Goal: Register for event/course

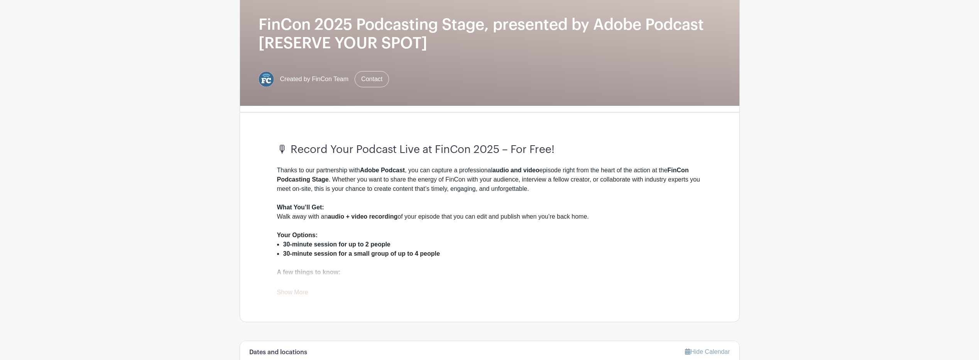
scroll to position [115, 0]
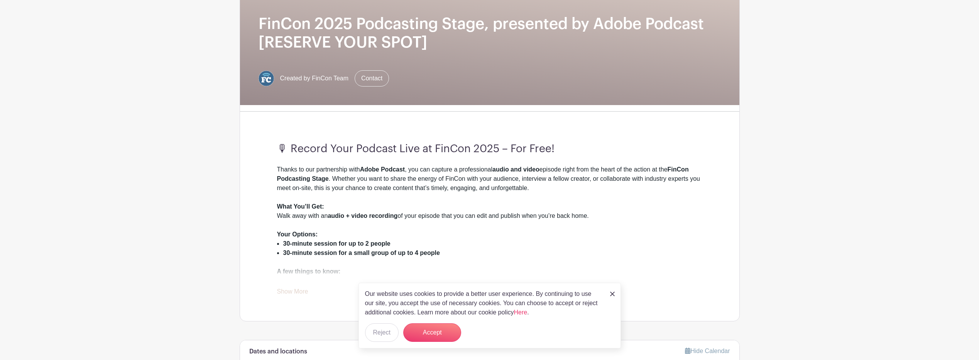
click at [612, 292] on img at bounding box center [612, 293] width 5 height 5
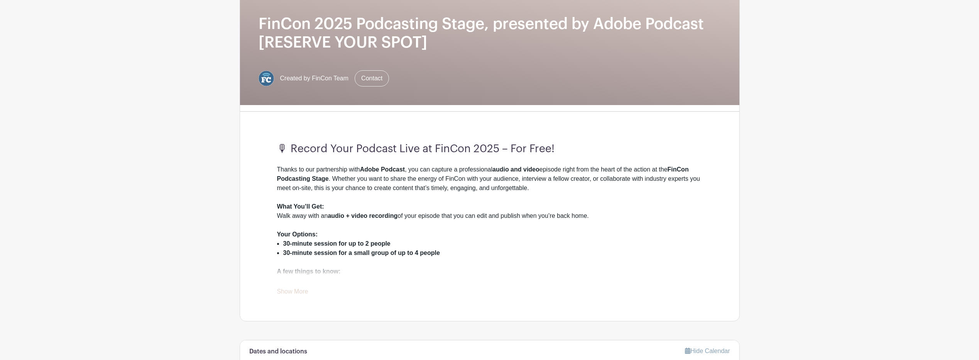
click at [297, 287] on div "Thanks to our partnership with Adobe Podcast , you can capture a professional a…" at bounding box center [489, 230] width 425 height 131
click at [297, 292] on link "Show More" at bounding box center [292, 293] width 31 height 10
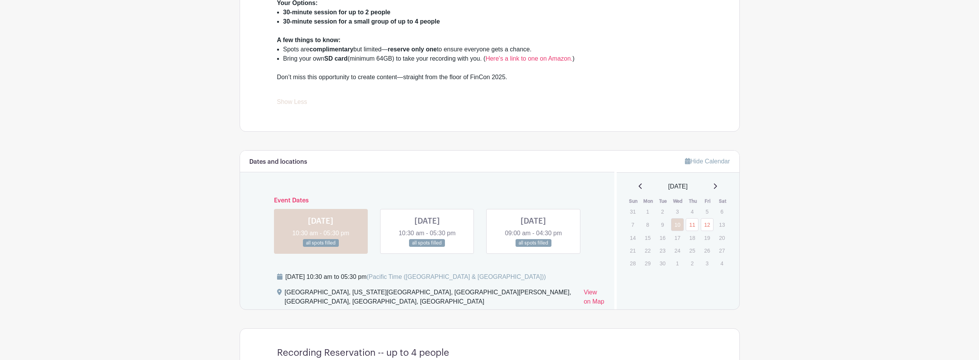
scroll to position [347, 0]
click at [691, 226] on link "11" at bounding box center [692, 224] width 13 height 13
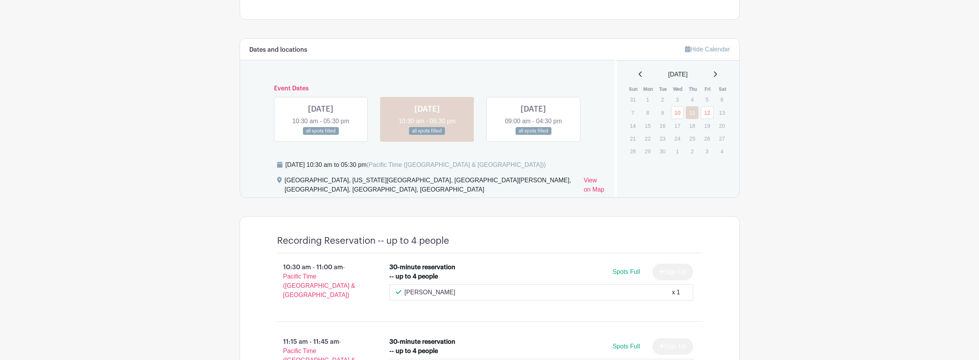
scroll to position [416, 0]
click at [321, 135] on link at bounding box center [321, 135] width 0 height 0
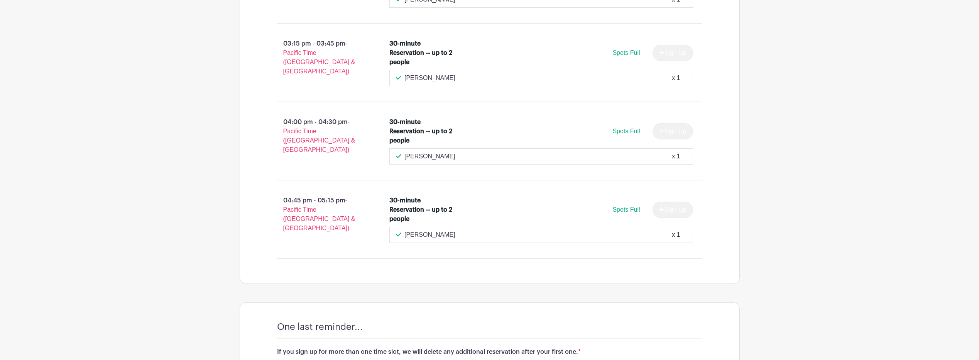
scroll to position [1688, 0]
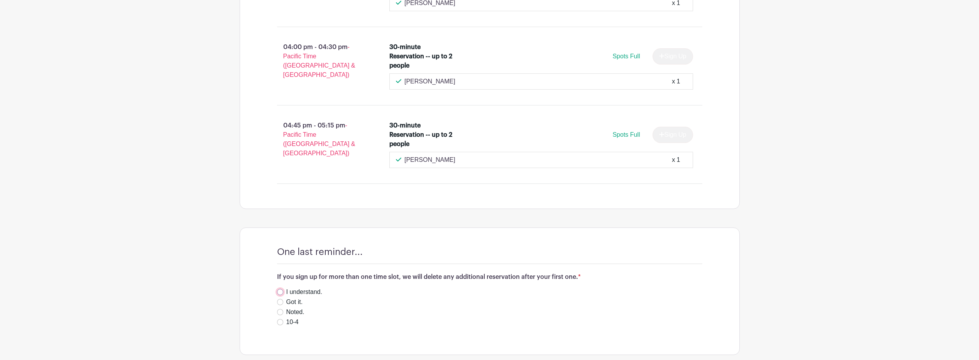
click at [280, 289] on input "I understand." at bounding box center [280, 292] width 6 height 6
radio input "true"
click at [281, 299] on input "Got it." at bounding box center [280, 302] width 6 height 6
radio input "true"
click at [281, 289] on input "I understand." at bounding box center [280, 292] width 6 height 6
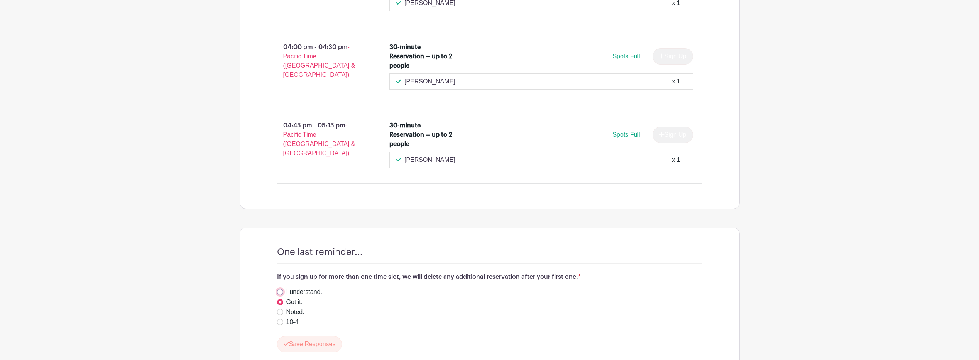
radio input "true"
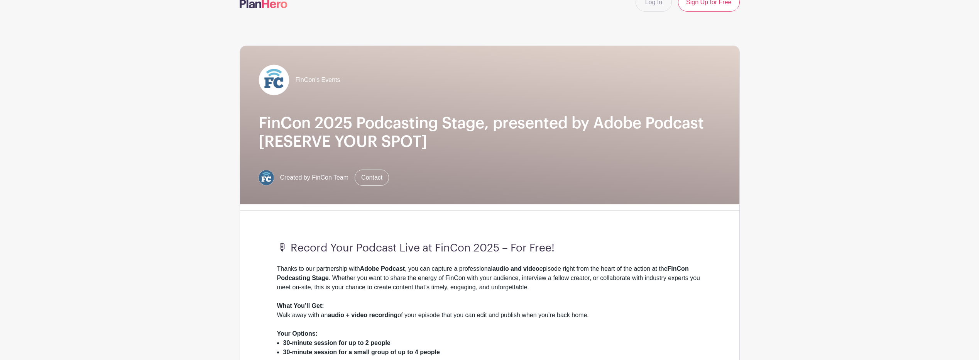
scroll to position [0, 0]
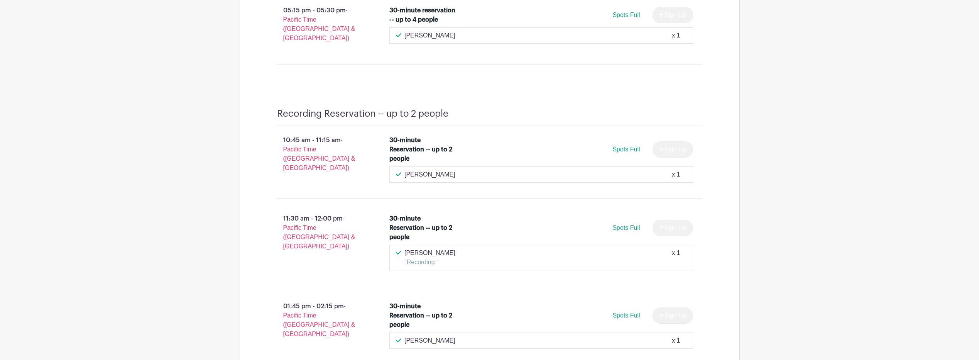
scroll to position [1195, 0]
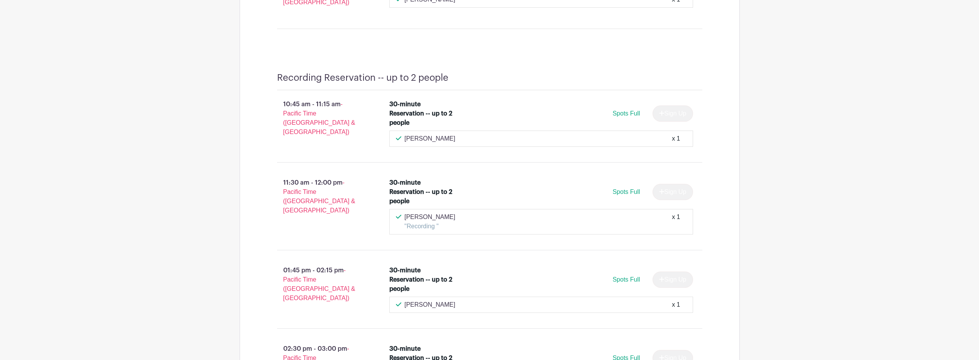
click at [415, 134] on p "[PERSON_NAME]" at bounding box center [429, 138] width 51 height 9
click at [415, 133] on p "[PERSON_NAME]" at bounding box center [429, 137] width 51 height 9
click at [415, 132] on p "[PERSON_NAME]" at bounding box center [429, 136] width 51 height 9
copy div "[PERSON_NAME]"
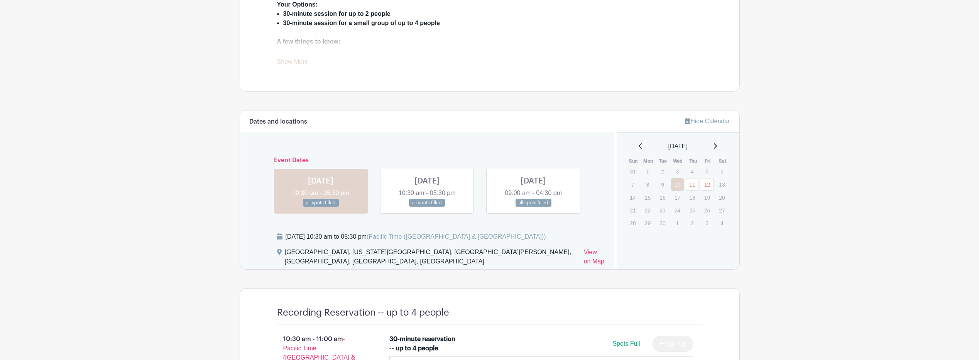
scroll to position [345, 0]
click at [427, 207] on link at bounding box center [427, 207] width 0 height 0
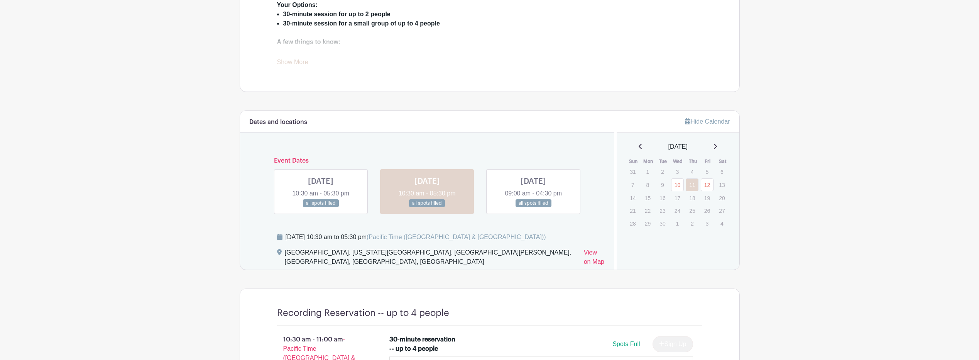
click at [427, 207] on link at bounding box center [427, 207] width 0 height 0
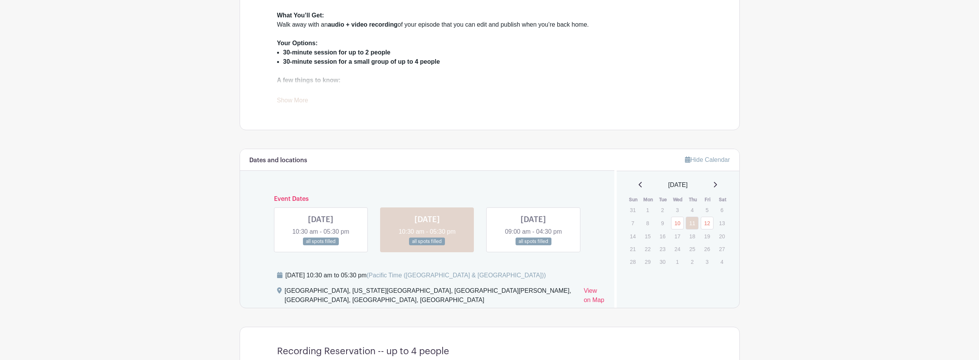
scroll to position [306, 0]
click at [533, 246] on link at bounding box center [533, 246] width 0 height 0
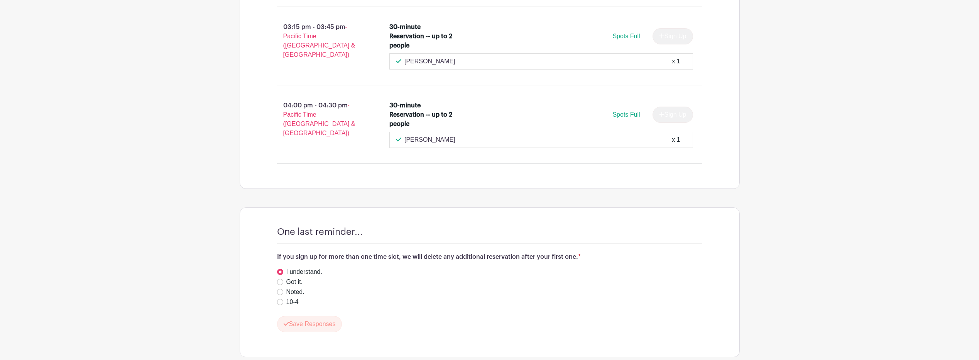
scroll to position [1789, 0]
